Goal: Book appointment/travel/reservation

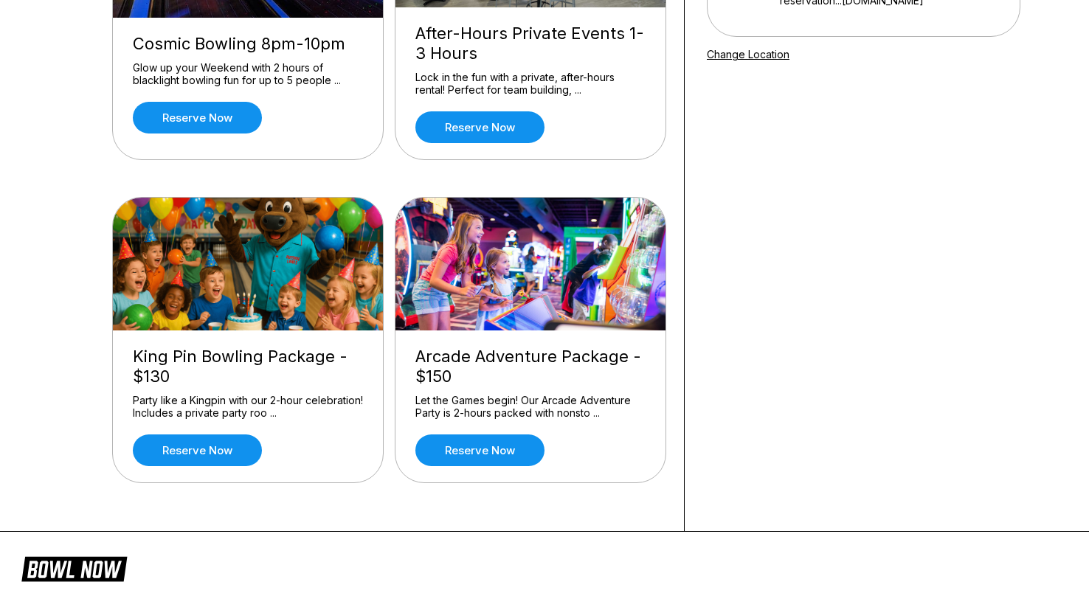
scroll to position [292, 0]
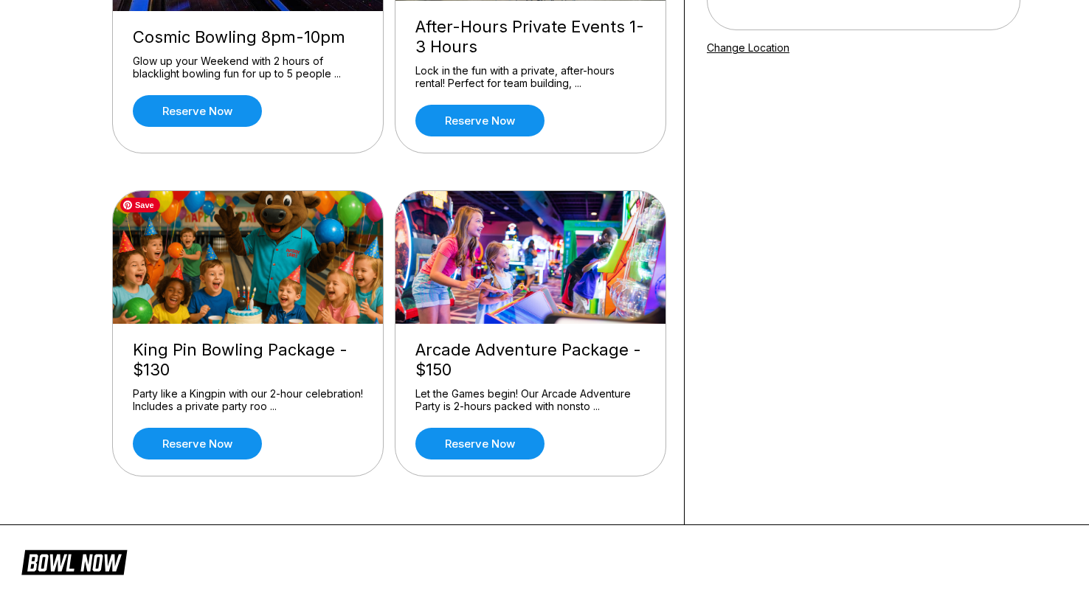
click at [284, 254] on img at bounding box center [249, 257] width 272 height 133
click at [207, 446] on link "Reserve now" at bounding box center [197, 444] width 129 height 32
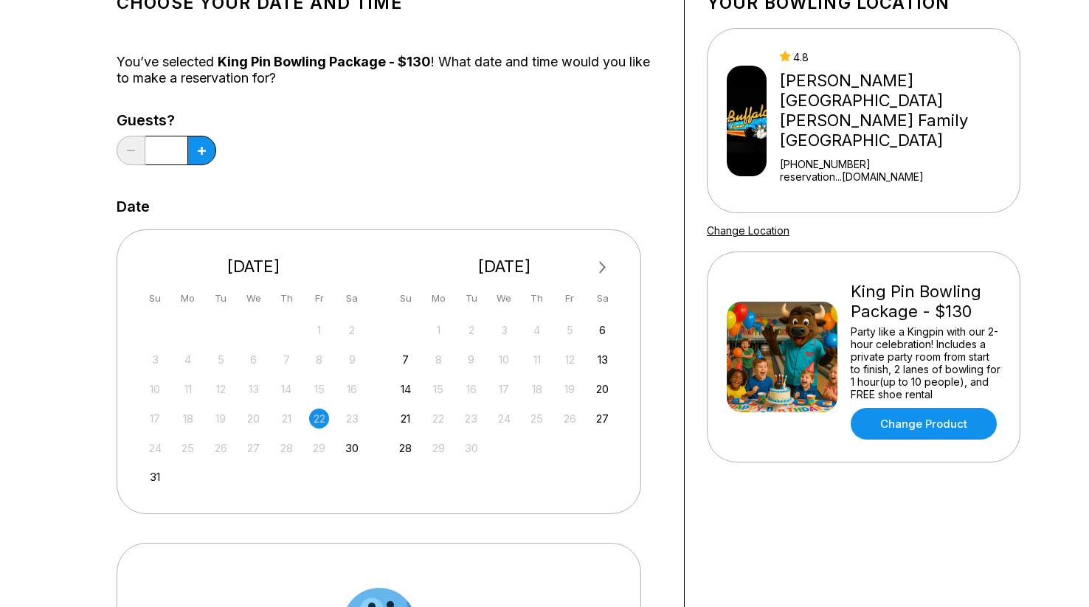
scroll to position [100, 0]
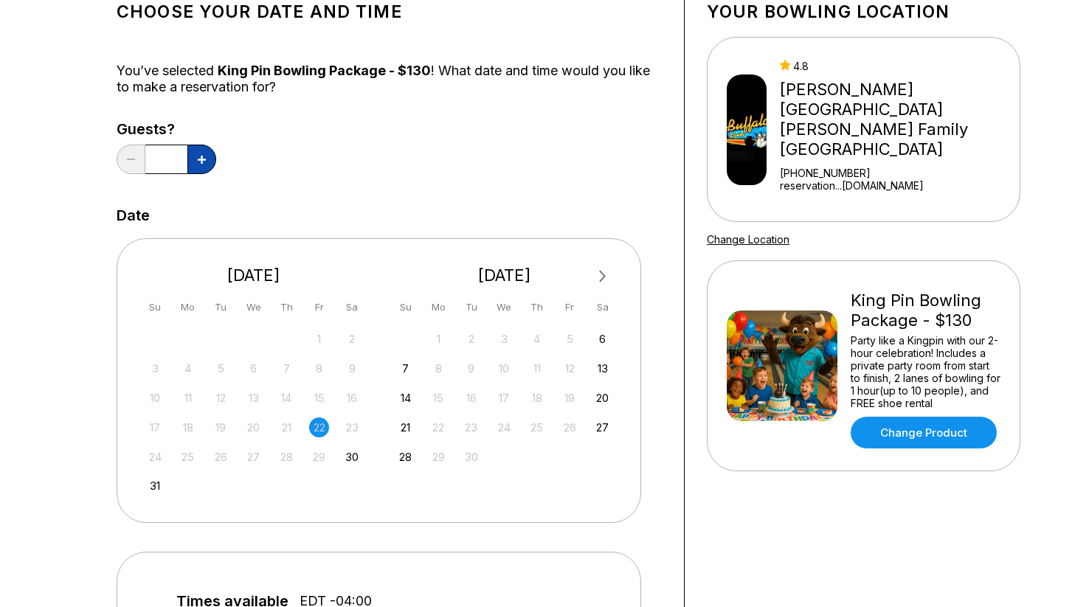
click at [201, 158] on icon at bounding box center [202, 160] width 8 height 8
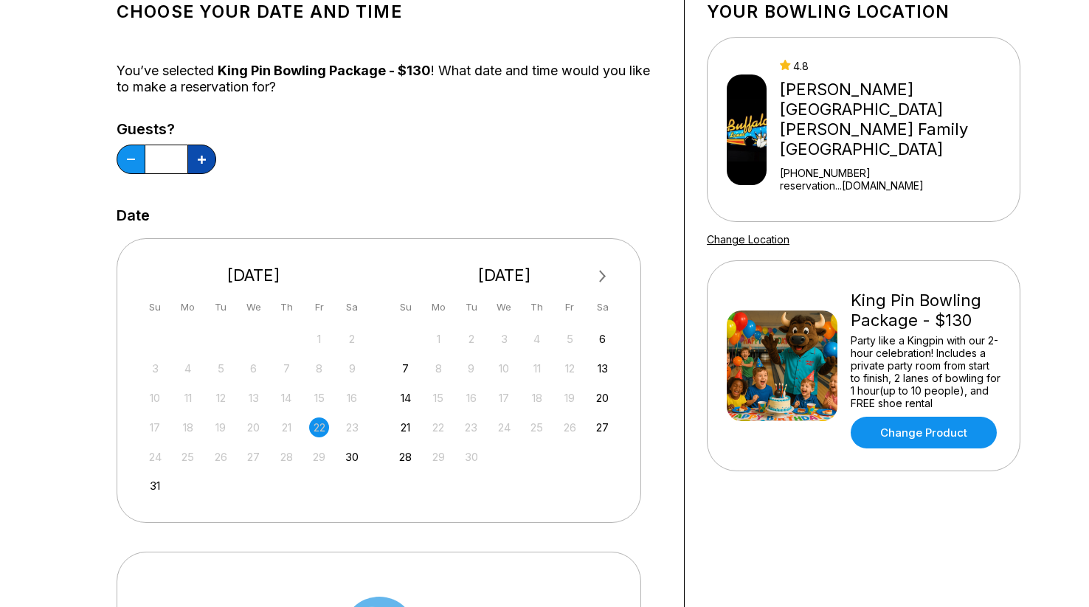
click at [201, 158] on icon at bounding box center [202, 160] width 8 height 8
type input "*"
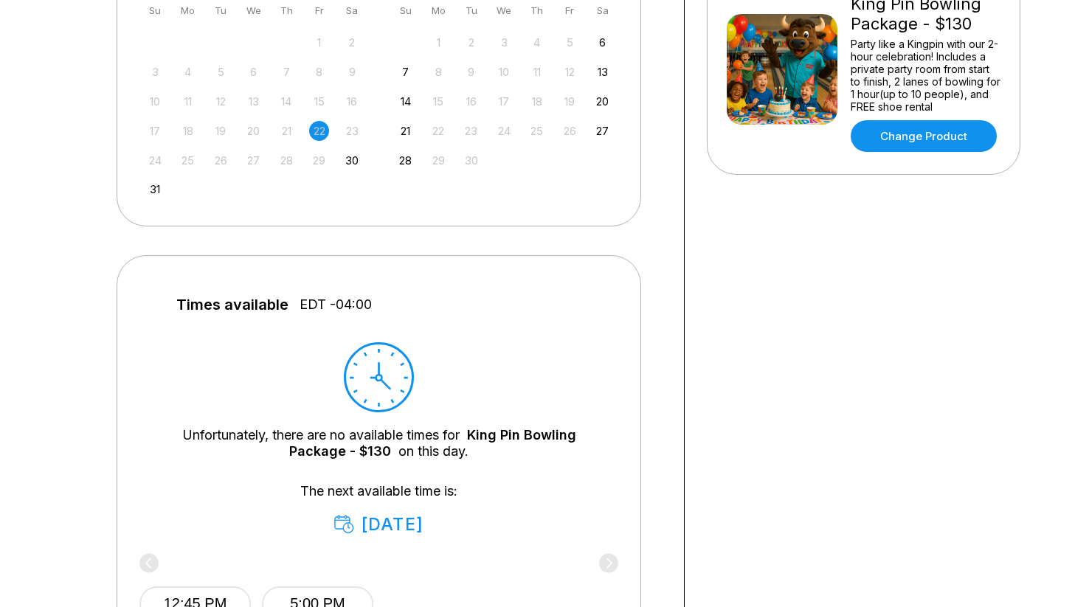
scroll to position [485, 0]
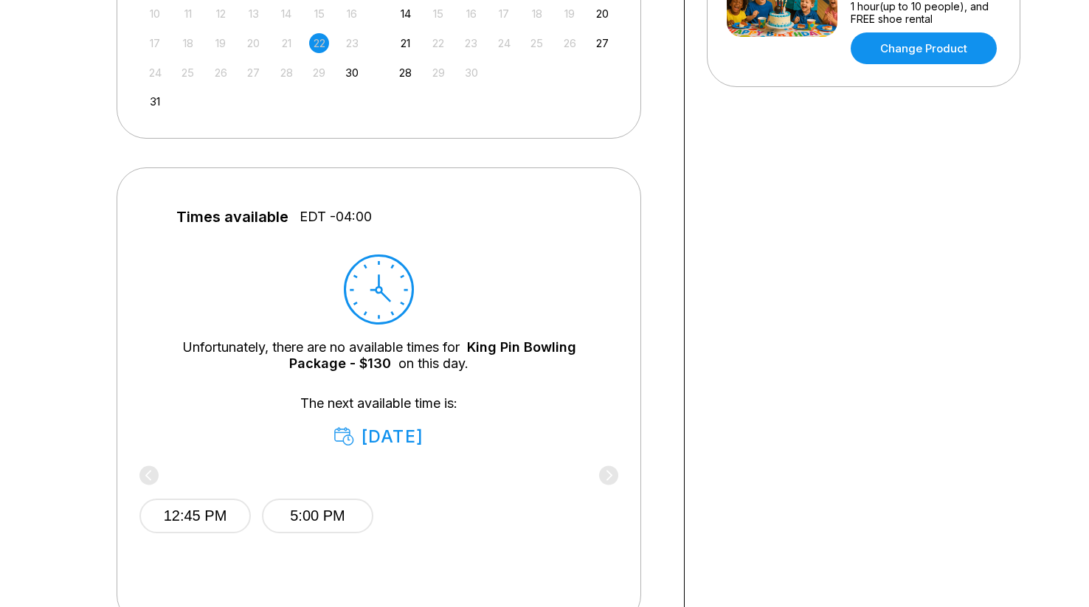
click at [382, 439] on div "[DATE]" at bounding box center [378, 437] width 89 height 21
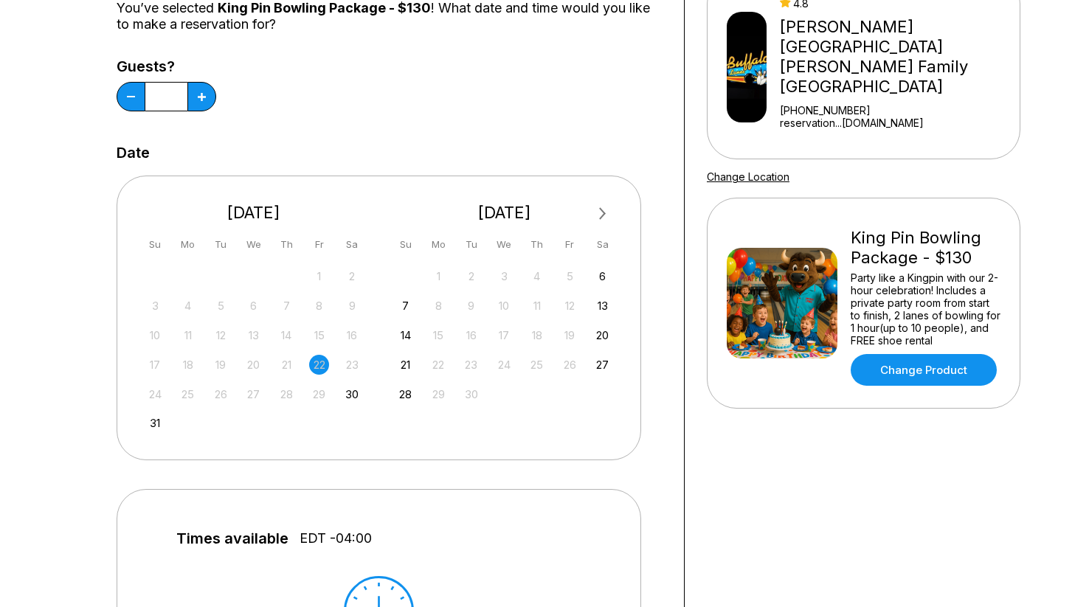
scroll to position [168, 0]
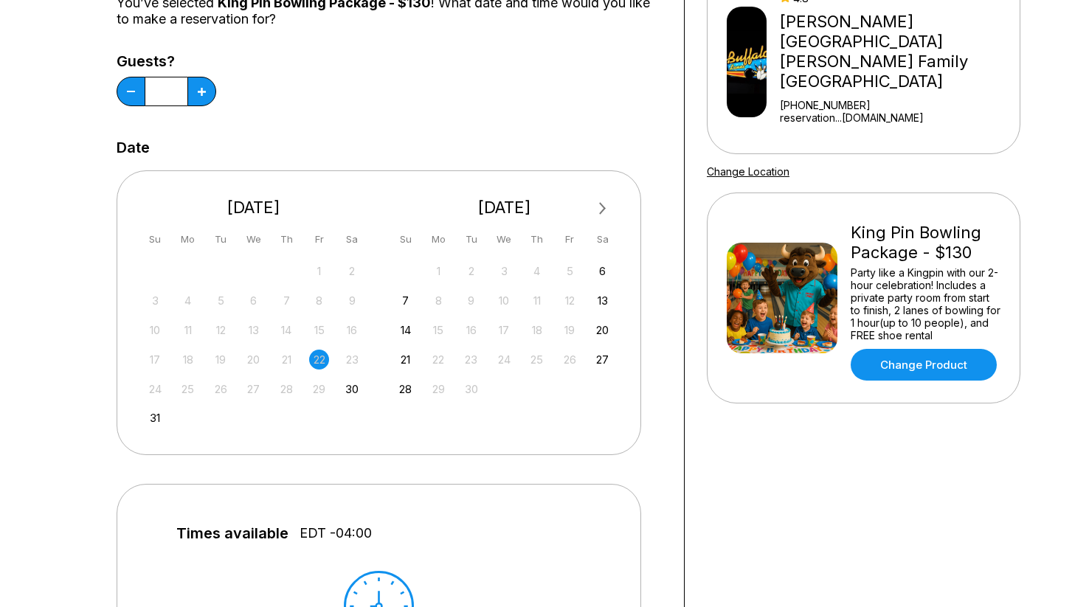
click at [439, 280] on div "1" at bounding box center [439, 271] width 20 height 20
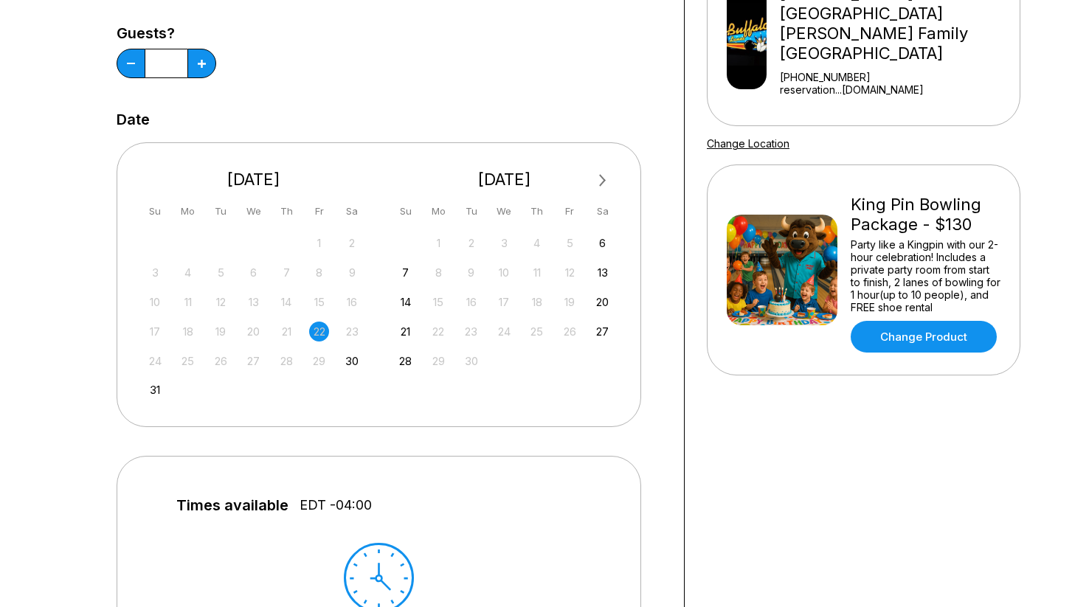
scroll to position [0, 0]
